Goal: Find specific page/section: Find specific page/section

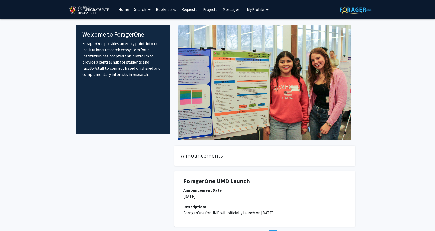
click at [151, 7] on icon at bounding box center [149, 9] width 3 height 4
click at [151, 26] on span "Faculty/Staff" at bounding box center [151, 23] width 38 height 10
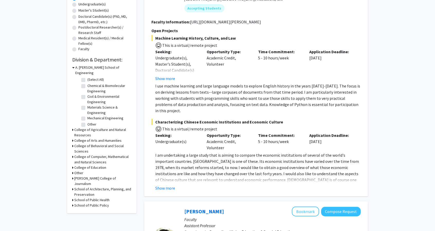
scroll to position [102, 0]
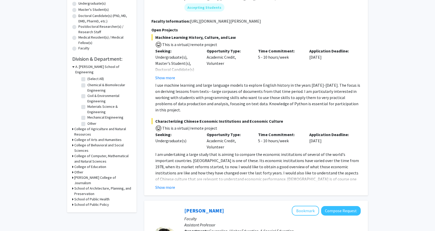
click at [86, 76] on fg-checkbox "(Select All) (Select All)" at bounding box center [105, 79] width 49 height 6
click at [87, 76] on label "(Select All)" at bounding box center [95, 78] width 16 height 5
click at [87, 76] on input "(Select All)" at bounding box center [88, 77] width 3 height 3
checkbox input "true"
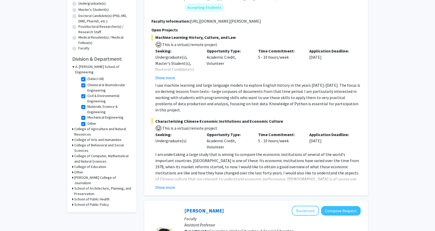
checkbox input "true"
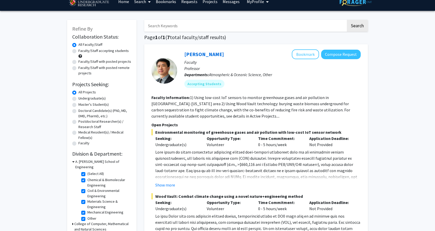
scroll to position [8, 0]
